Goal: Transaction & Acquisition: Purchase product/service

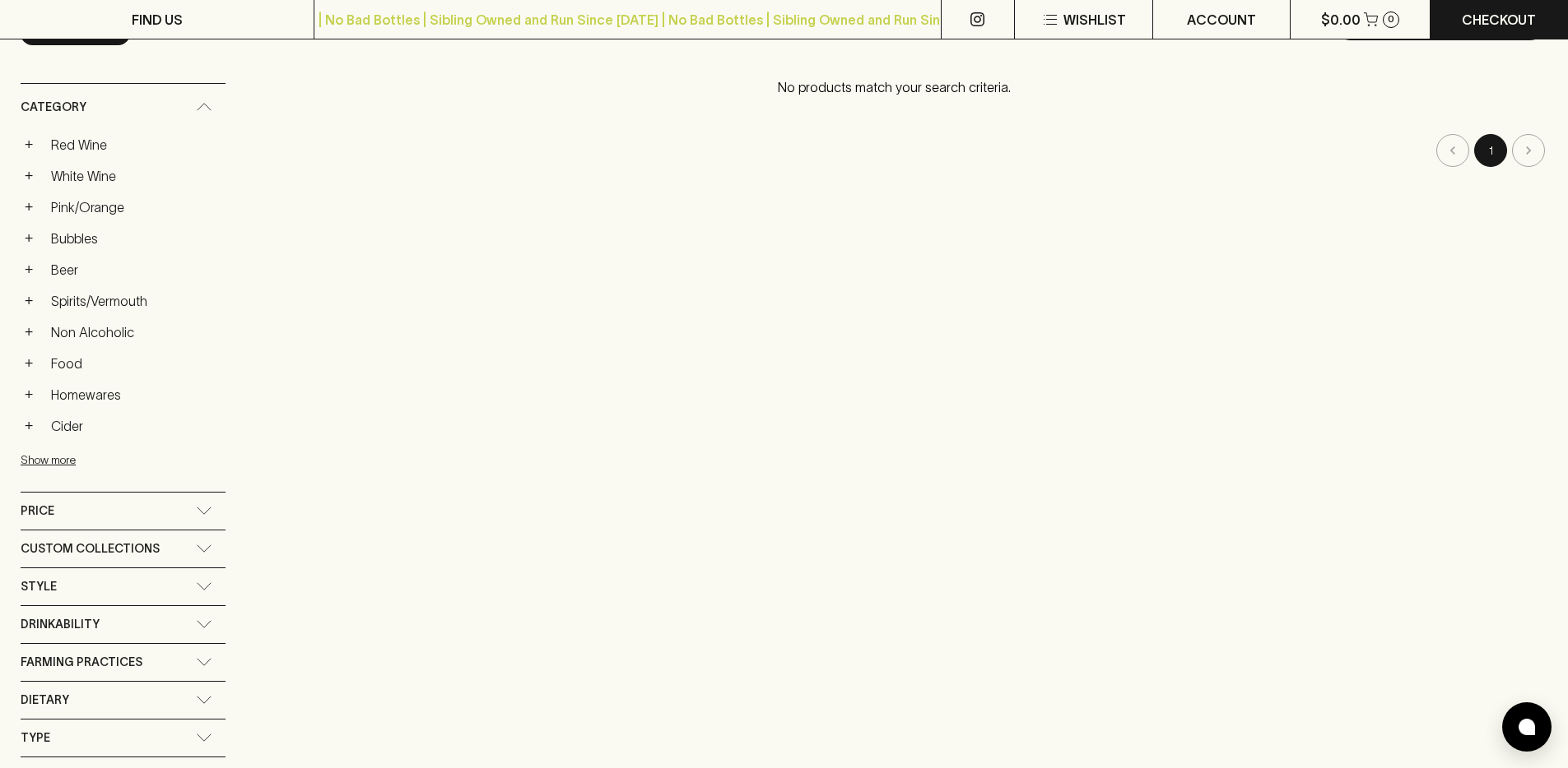
scroll to position [217, 0]
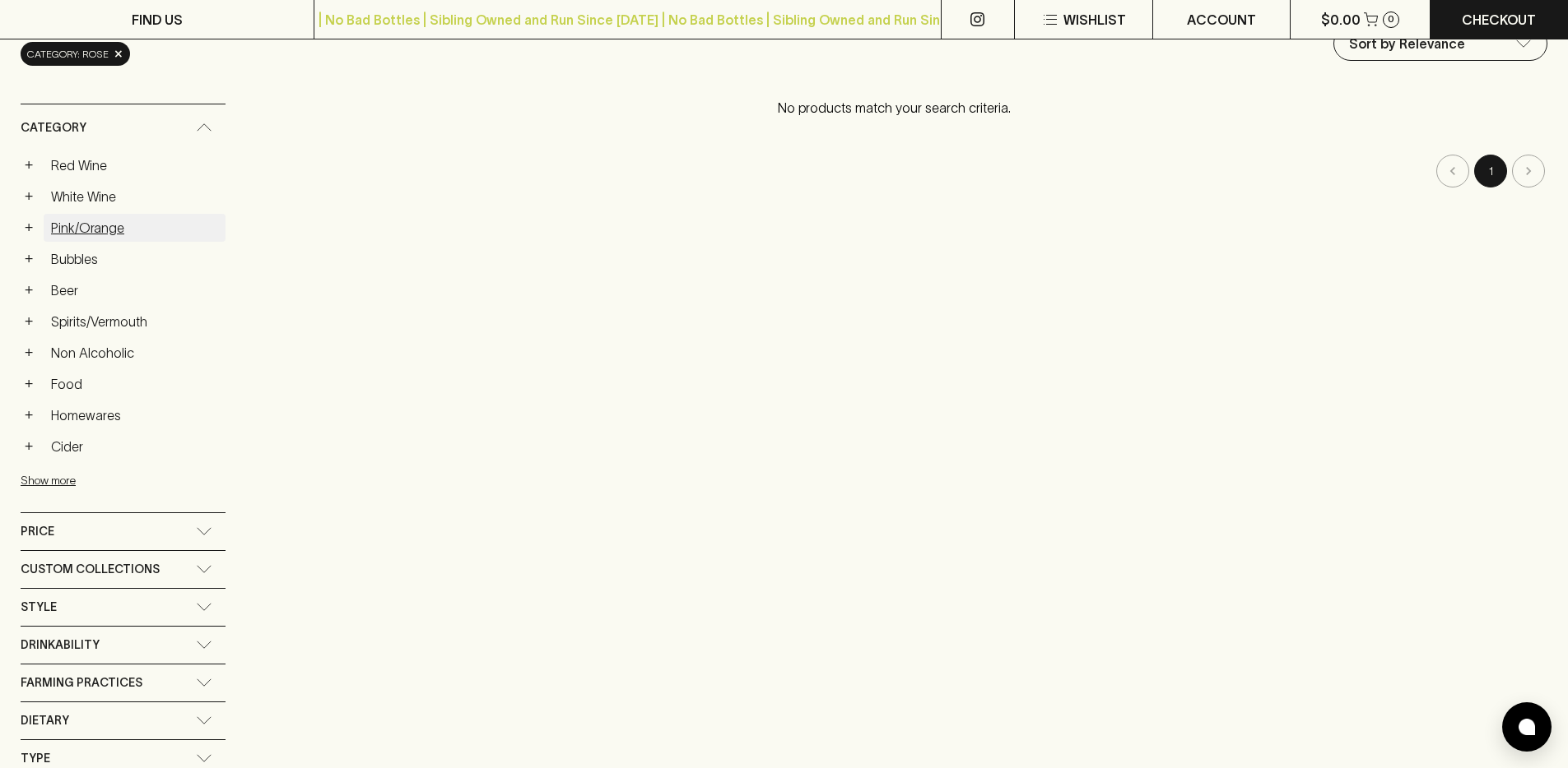
click at [108, 230] on link "Pink/Orange" at bounding box center [134, 227] width 182 height 28
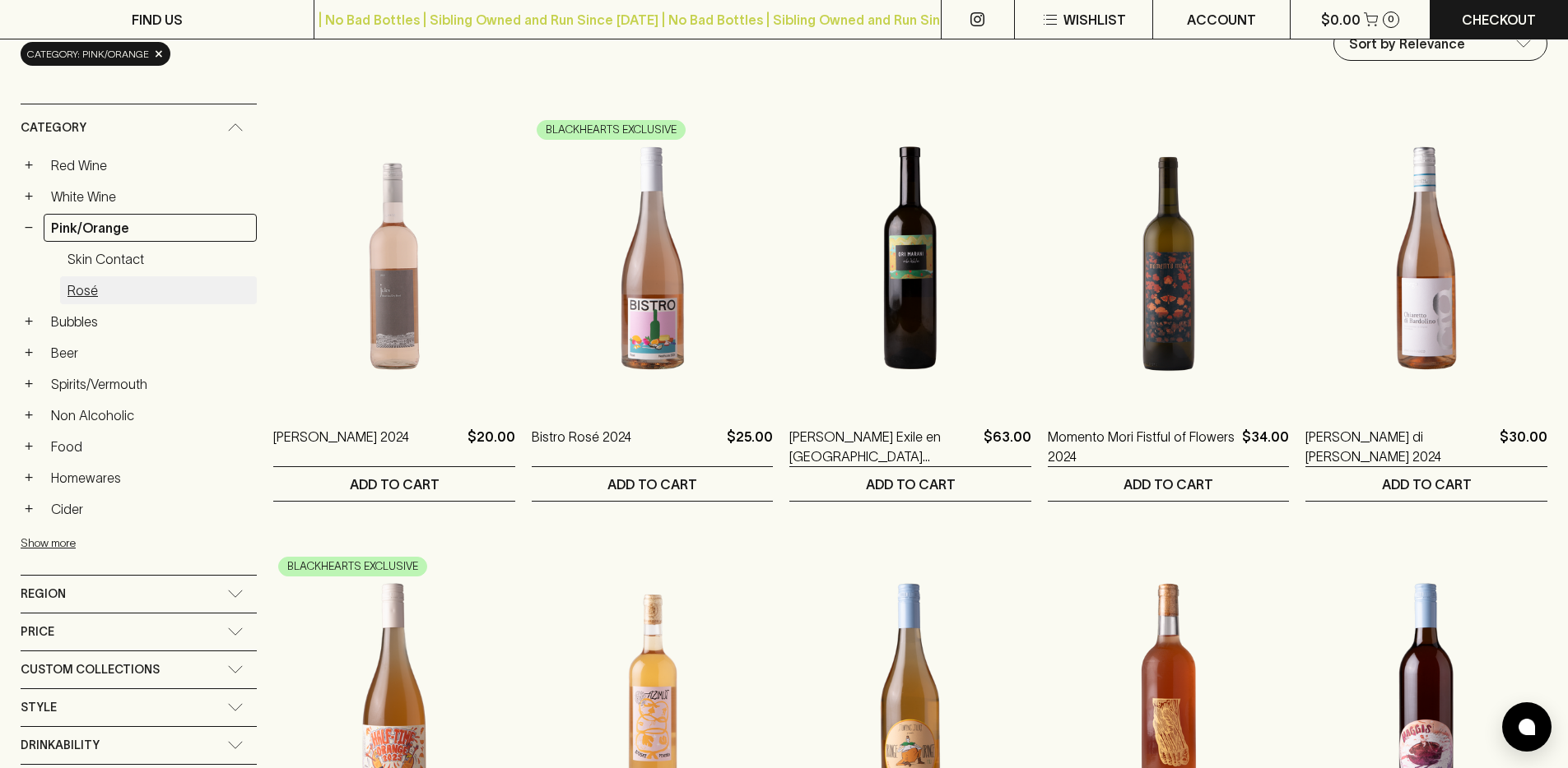
click at [117, 281] on link "Rosé" at bounding box center [159, 290] width 196 height 28
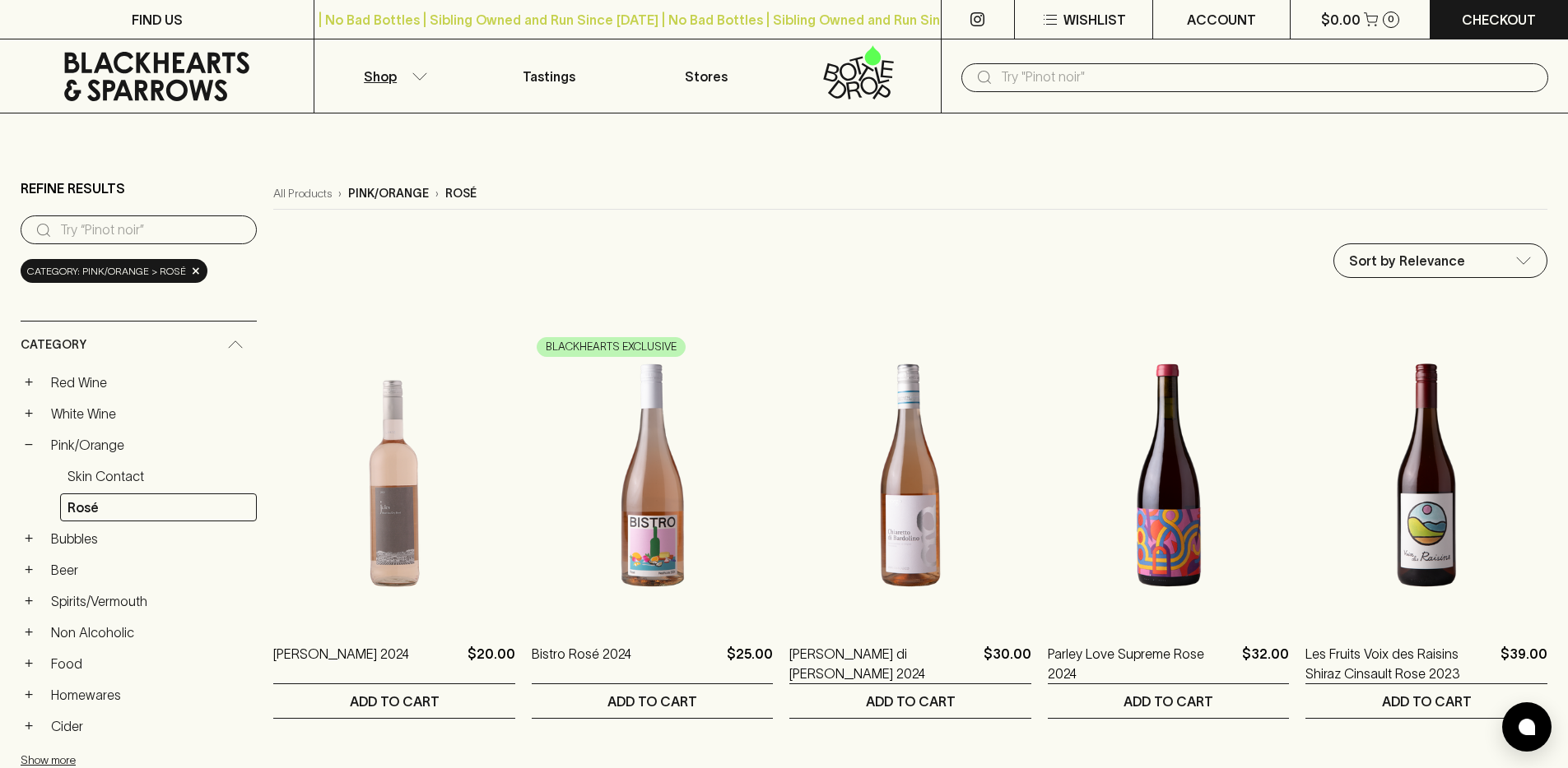
scroll to position [698, 0]
